Goal: Task Accomplishment & Management: Use online tool/utility

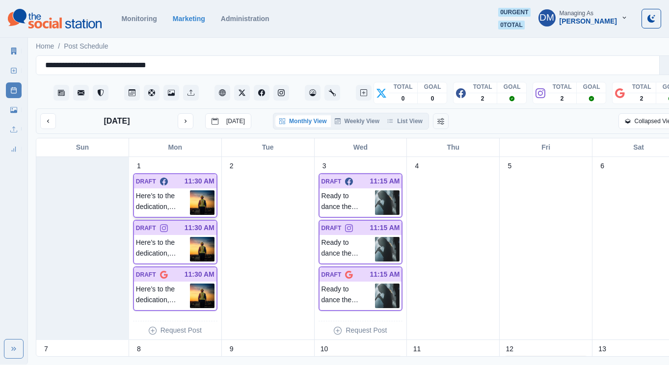
click at [198, 190] on img at bounding box center [202, 202] width 25 height 25
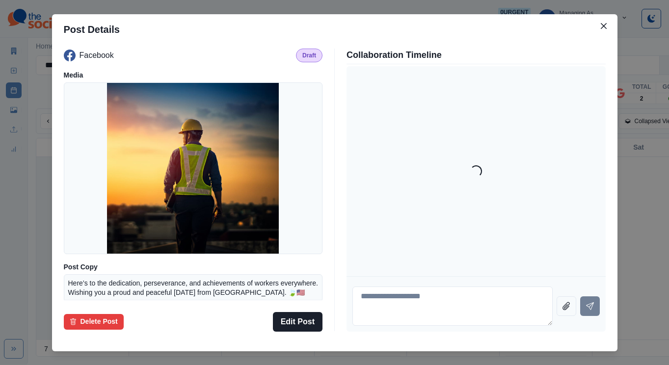
scroll to position [79, 0]
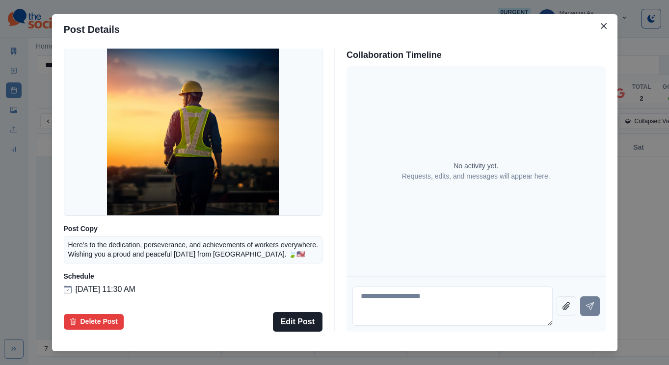
click at [80, 216] on div "Post Details Facebook Draft Media Post Copy Here’s to the dedication, persevera…" at bounding box center [334, 182] width 669 height 365
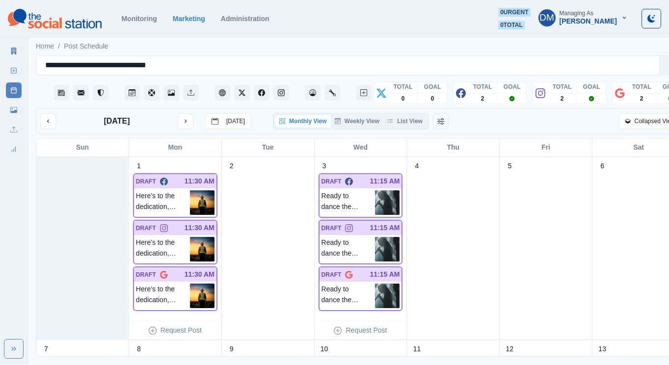
click at [375, 190] on img at bounding box center [387, 202] width 25 height 25
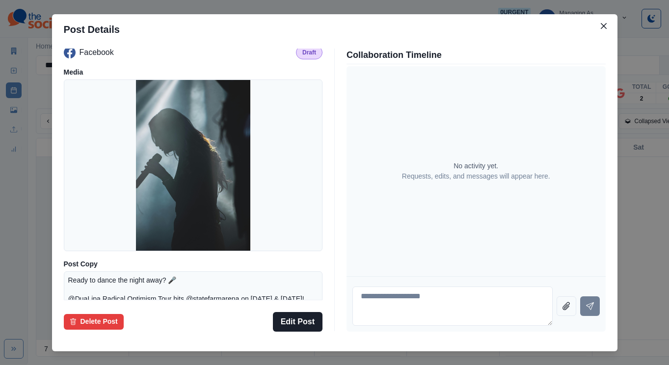
scroll to position [0, 0]
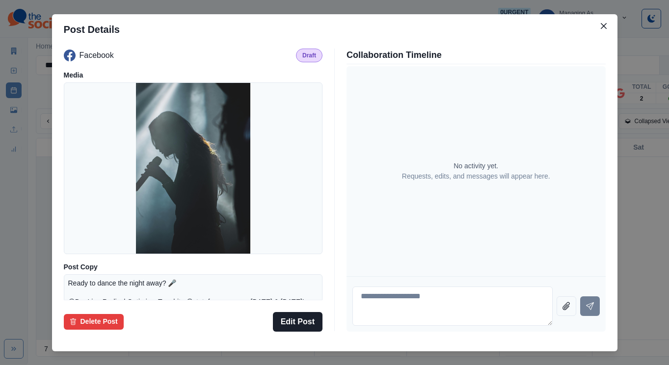
click at [82, 192] on div "Post Details Facebook Draft Media Post Copy Ready to dance the night away? 🎤 @D…" at bounding box center [334, 182] width 669 height 365
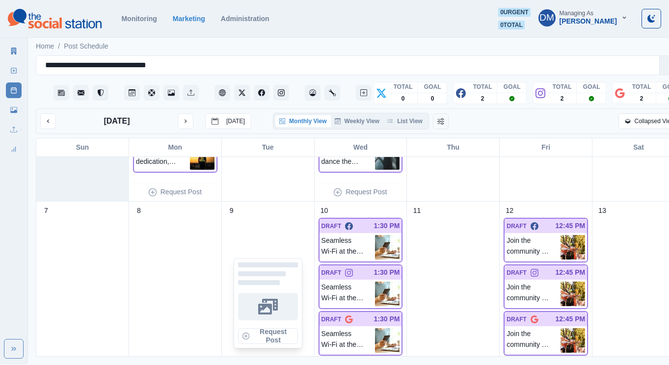
scroll to position [158, 0]
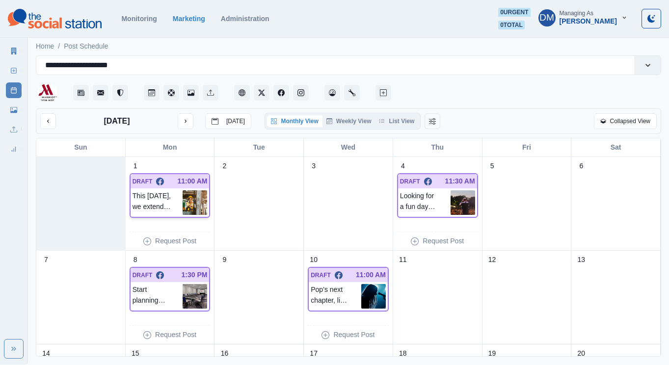
click at [195, 190] on img at bounding box center [195, 202] width 25 height 25
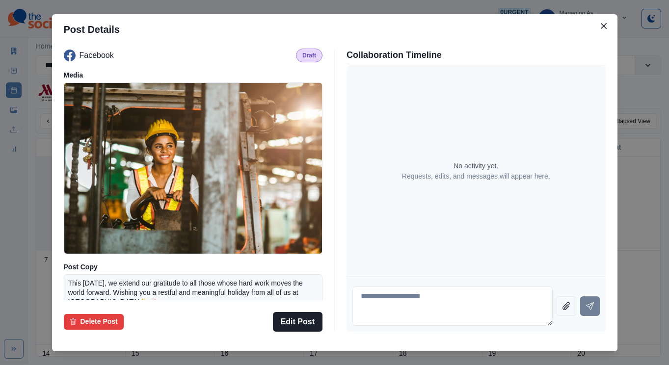
scroll to position [79, 0]
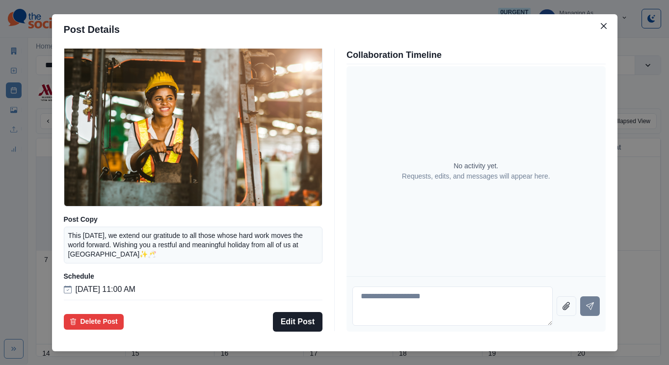
click at [99, 210] on div "Post Details Facebook Draft Media Post Copy This Labor Day, we extend our grati…" at bounding box center [334, 182] width 669 height 365
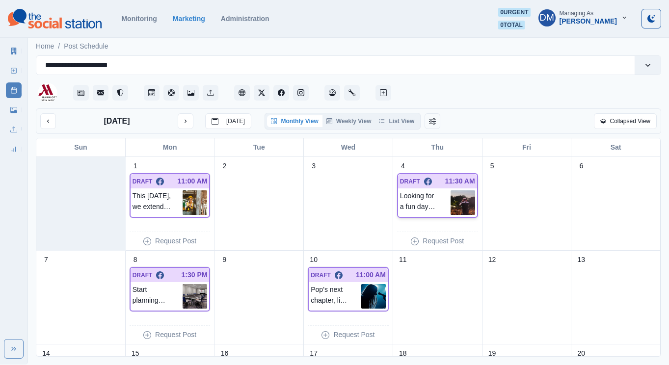
click at [468, 190] on img at bounding box center [463, 202] width 25 height 25
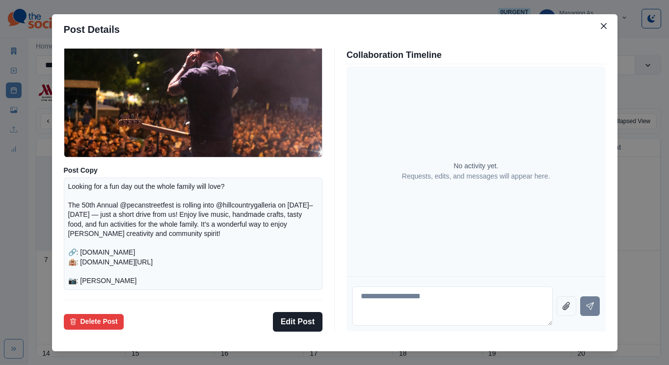
scroll to position [135, 0]
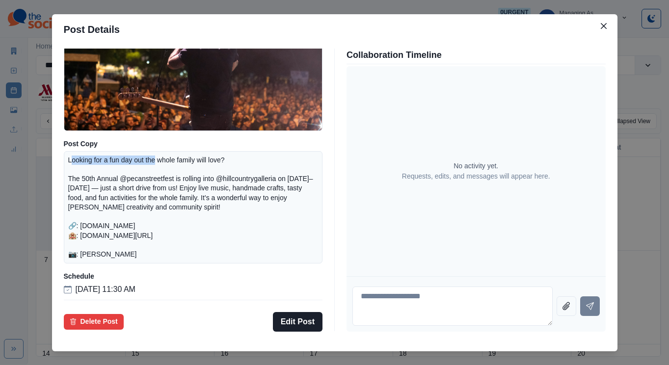
drag, startPoint x: 138, startPoint y: 167, endPoint x: 206, endPoint y: 168, distance: 67.7
click at [206, 168] on p "Looking for a fun day out the whole family will love? The 50th Annual @pecanstr…" at bounding box center [193, 208] width 250 height 104
click at [202, 189] on p "Looking for a fun day out the whole family will love? The 50th Annual @pecanstr…" at bounding box center [193, 208] width 250 height 104
drag, startPoint x: 137, startPoint y: 182, endPoint x: 189, endPoint y: 183, distance: 51.5
click at [189, 183] on p "Looking for a fun day out the whole family will love? The 50th Annual @pecanstr…" at bounding box center [193, 208] width 250 height 104
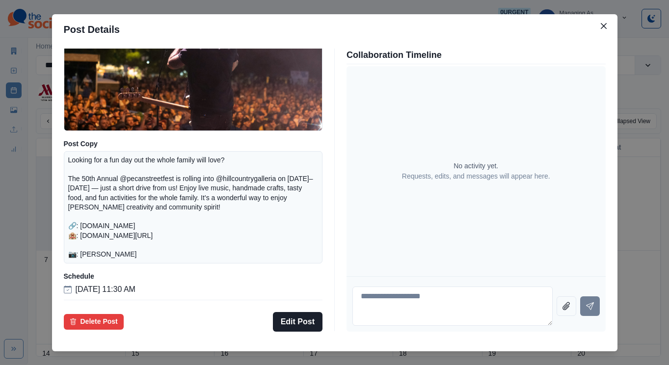
click at [206, 195] on p "Looking for a fun day out the whole family will love? The 50th Annual @pecanstr…" at bounding box center [193, 208] width 250 height 104
click at [82, 170] on div "Post Details Facebook Draft Media Post Copy Looking for a fun day out the whole…" at bounding box center [334, 182] width 669 height 365
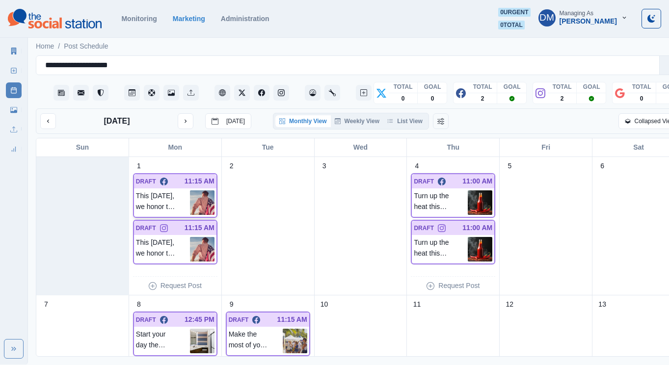
click at [198, 190] on img at bounding box center [202, 202] width 25 height 25
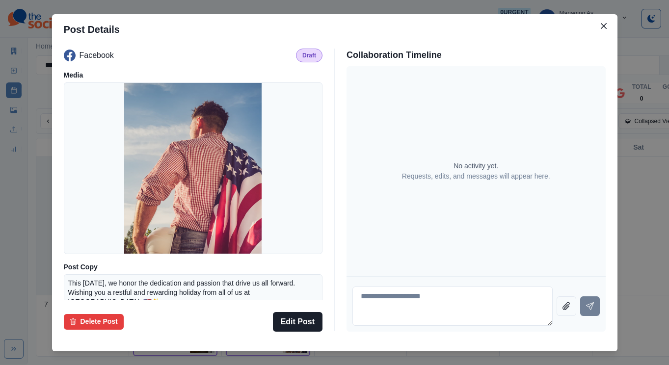
scroll to position [79, 0]
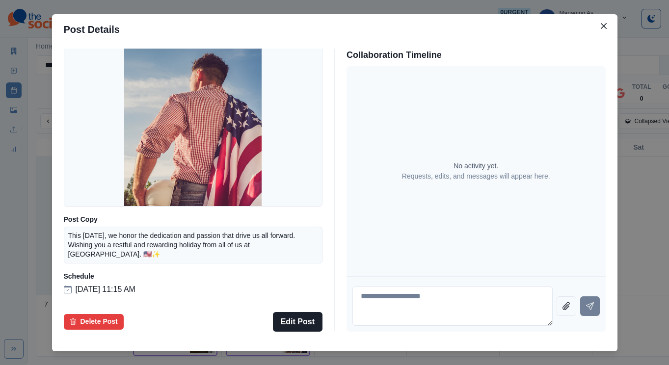
click at [90, 208] on div "Post Details Facebook Draft Media Post Copy This [DATE], we honor the dedicatio…" at bounding box center [334, 182] width 669 height 365
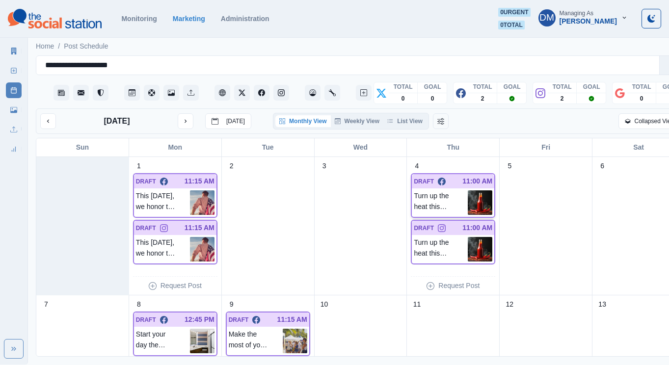
click at [468, 190] on img at bounding box center [480, 202] width 25 height 25
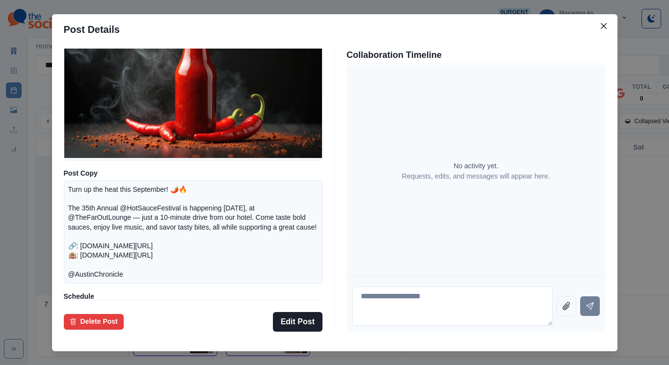
scroll to position [46, 0]
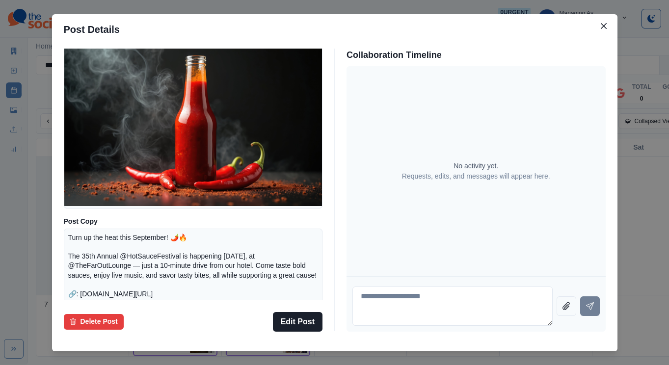
click at [91, 173] on div "Post Details Facebook Draft Media Post Copy Turn up the heat this September! 🌶️…" at bounding box center [334, 182] width 669 height 365
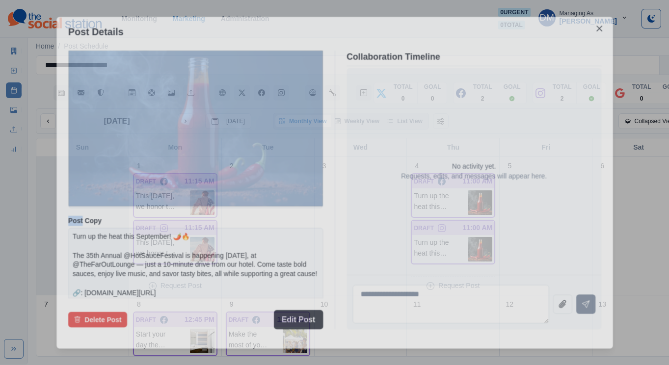
click at [91, 173] on div "Post Details Facebook Draft Media Post Copy Turn up the heat this September! 🌶️…" at bounding box center [334, 182] width 669 height 365
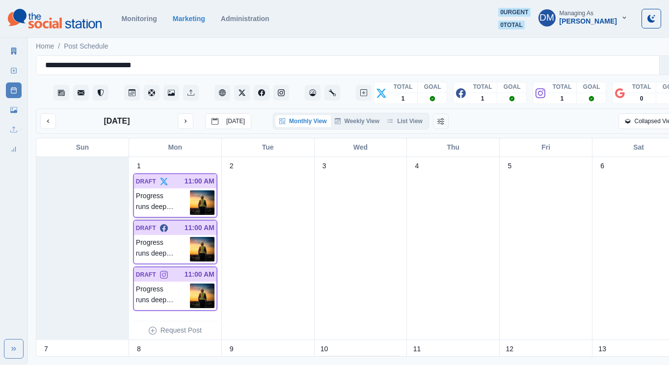
click at [194, 190] on img at bounding box center [202, 202] width 25 height 25
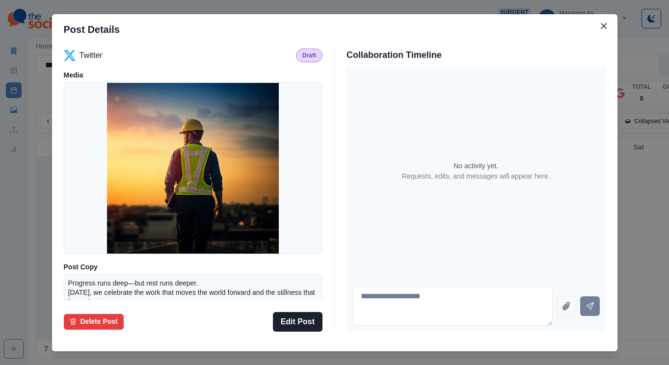
click at [100, 200] on div "Post Details Twitter Draft Media Post Copy Progress runs deep—but rest runs dee…" at bounding box center [334, 182] width 669 height 365
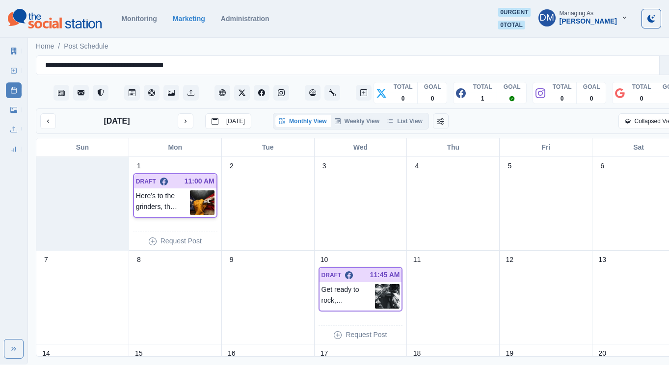
click at [197, 190] on img at bounding box center [202, 202] width 25 height 25
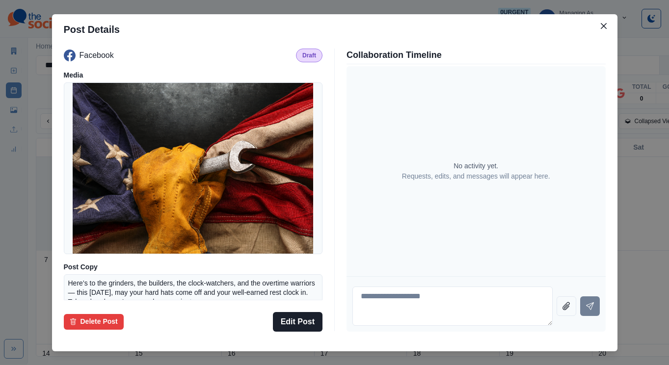
scroll to position [93, 0]
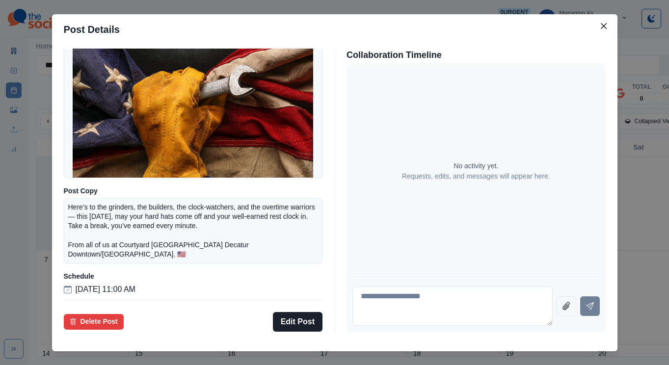
click at [87, 182] on div "Post Details Facebook Draft Media Post Copy Here’s to the grinders, the builder…" at bounding box center [334, 182] width 669 height 365
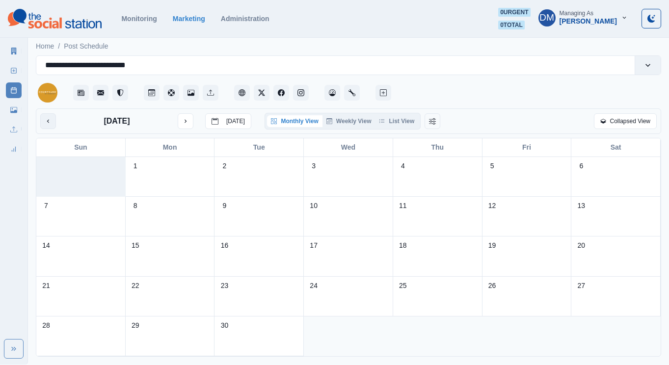
click at [44, 113] on button "previous month" at bounding box center [48, 121] width 16 height 16
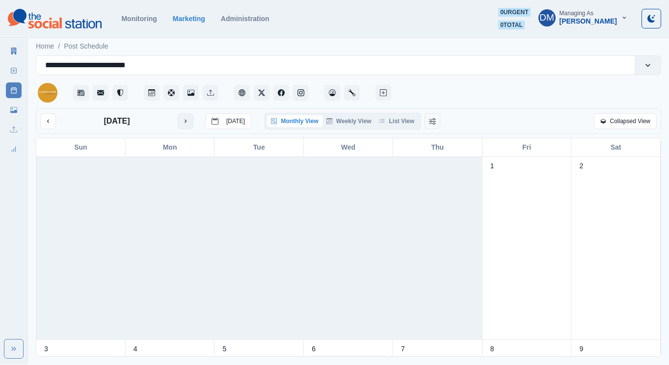
click at [182, 118] on icon "next month" at bounding box center [185, 121] width 7 height 7
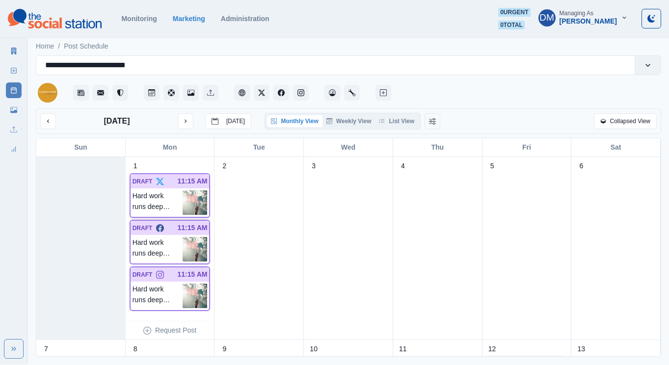
click at [188, 190] on img at bounding box center [195, 202] width 25 height 25
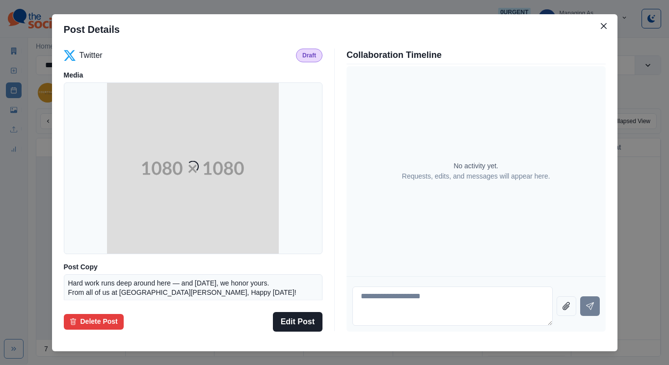
scroll to position [86, 0]
